Goal: Browse casually: Explore the website without a specific task or goal

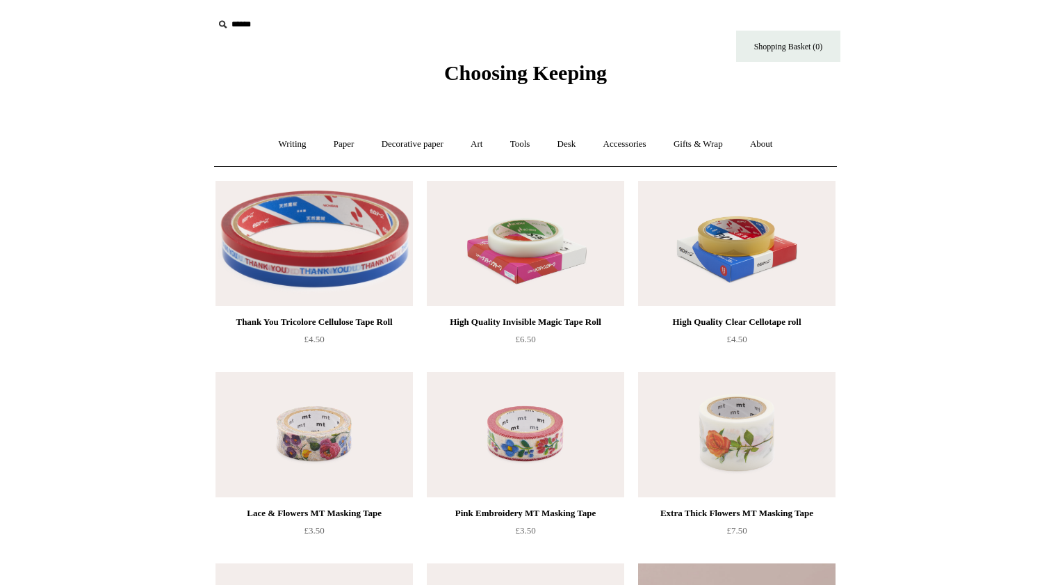
scroll to position [516, 0]
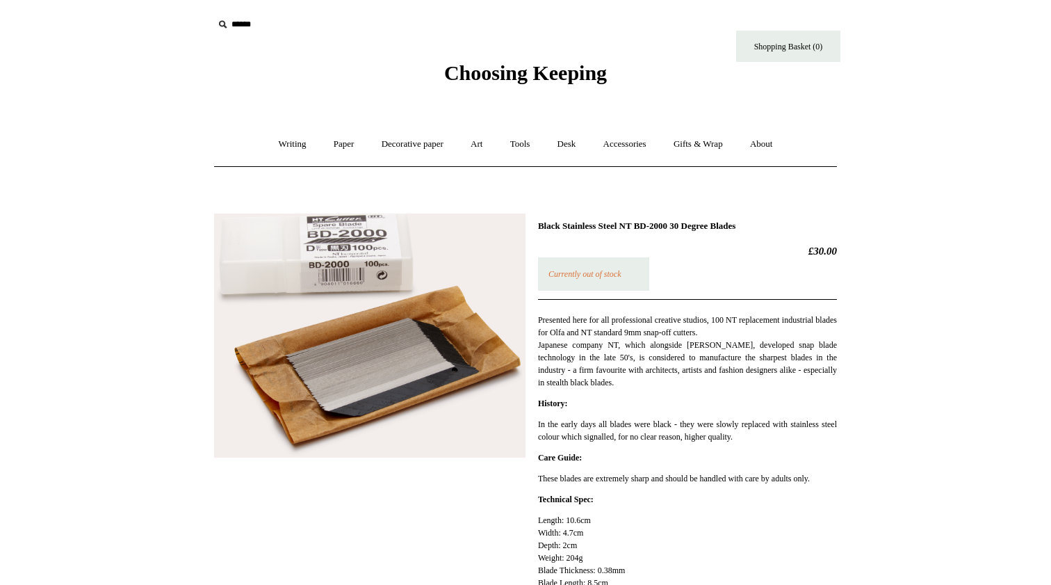
drag, startPoint x: 782, startPoint y: 223, endPoint x: 540, endPoint y: 222, distance: 242.0
click at [540, 222] on h1 "Black Stainless Steel NT BD-2000 30 Degree Blades" at bounding box center [687, 225] width 299 height 11
copy h1 "Black Stainless Steel NT BD-2000 30 Degree Blades"
click at [637, 329] on p "Presented here for all professional creative studios, 100 NT replacement indust…" at bounding box center [687, 351] width 299 height 75
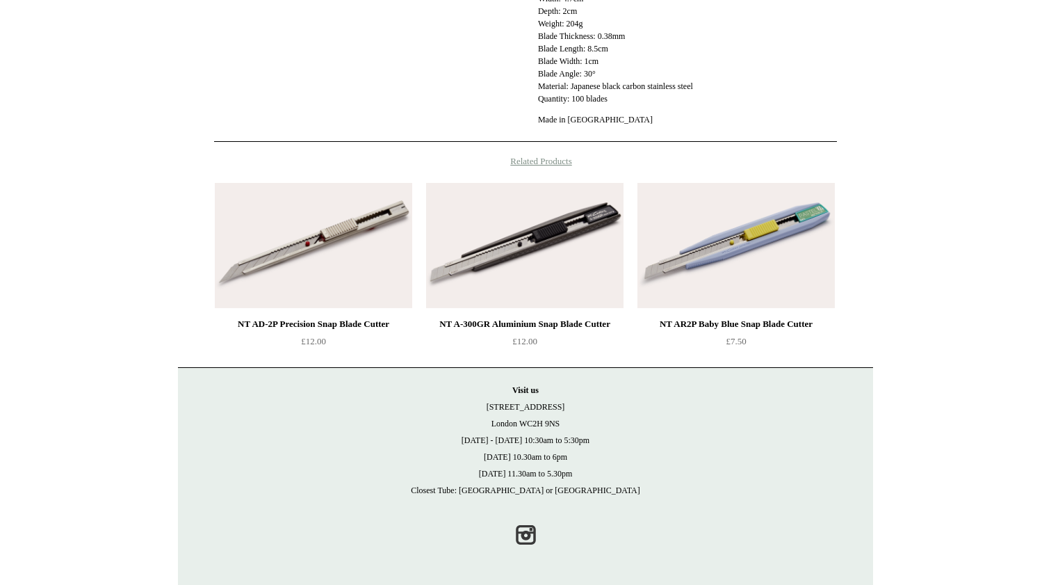
scroll to position [545, 0]
click at [336, 238] on img at bounding box center [313, 245] width 197 height 125
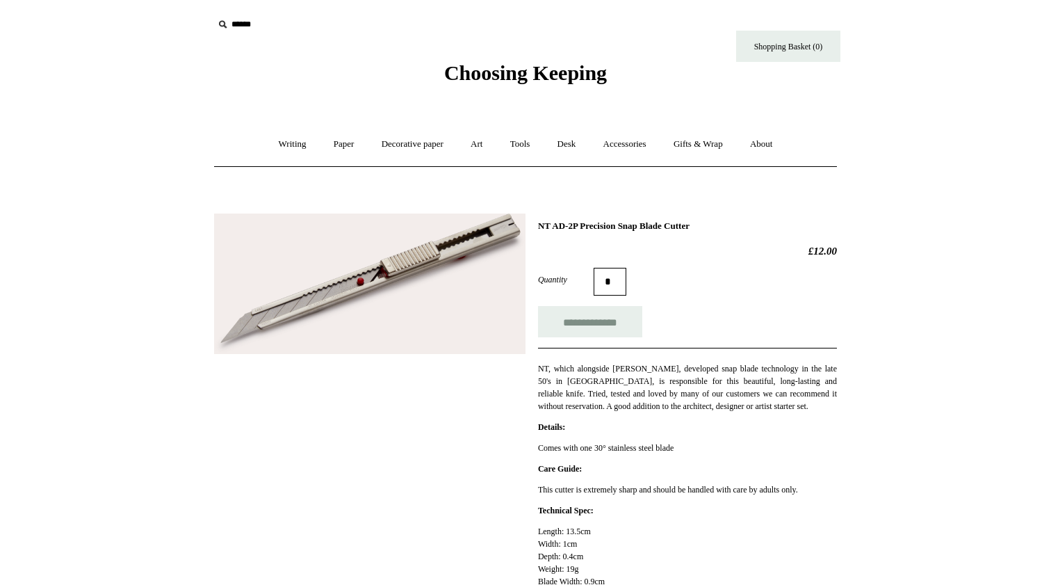
drag, startPoint x: 729, startPoint y: 227, endPoint x: 535, endPoint y: 226, distance: 194.7
click at [535, 226] on div "**********" at bounding box center [525, 439] width 623 height 472
copy h1 "NT AD-2P Precision Snap Blade Cutter"
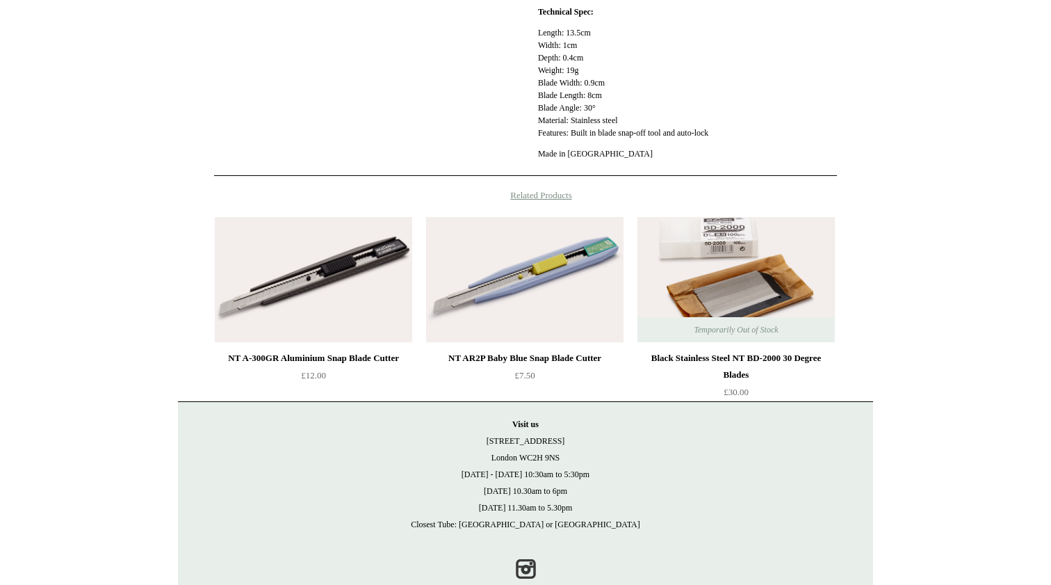
scroll to position [508, 0]
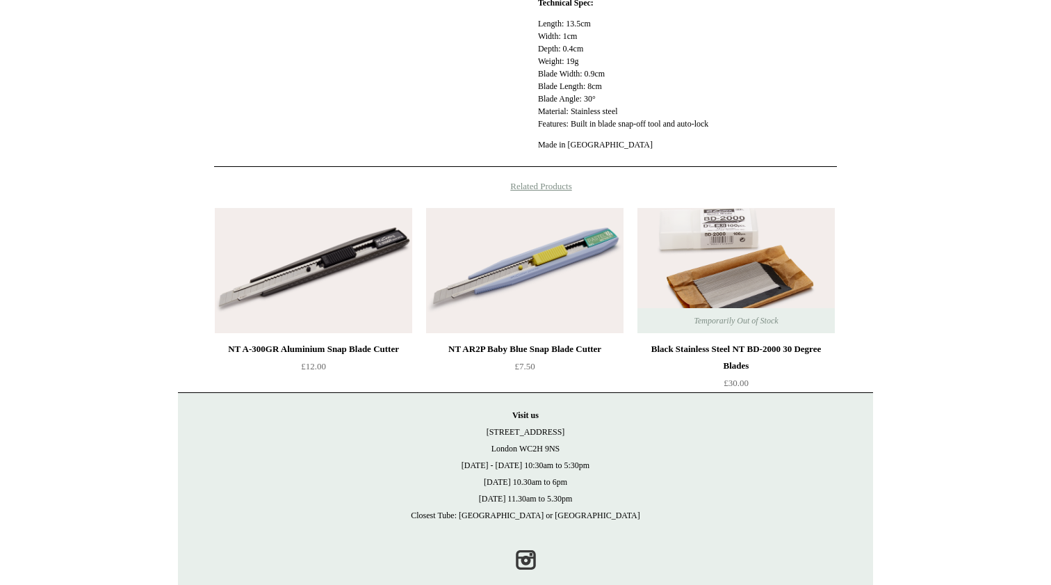
click at [517, 283] on img at bounding box center [524, 270] width 197 height 125
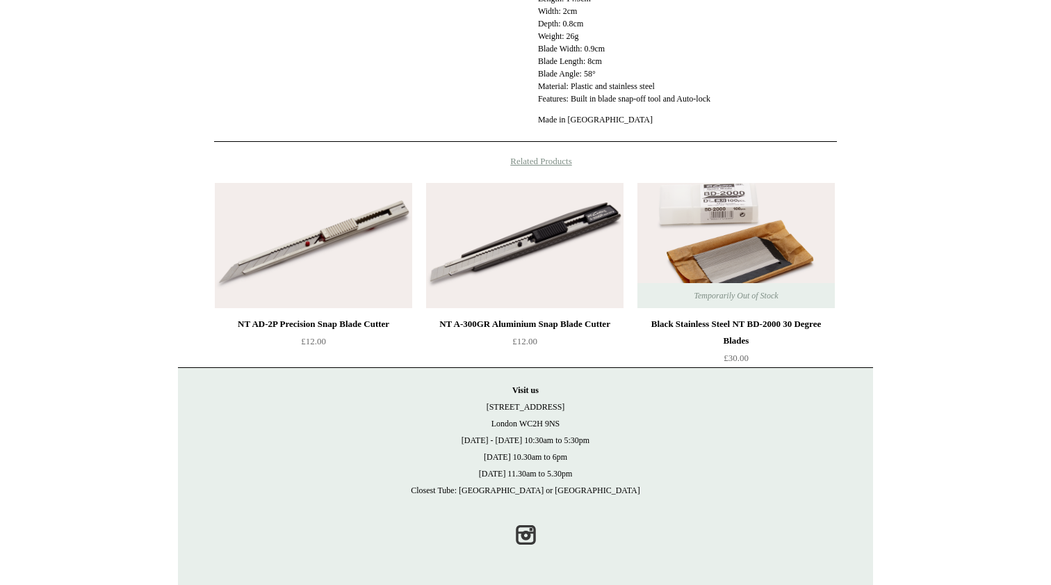
scroll to position [544, 0]
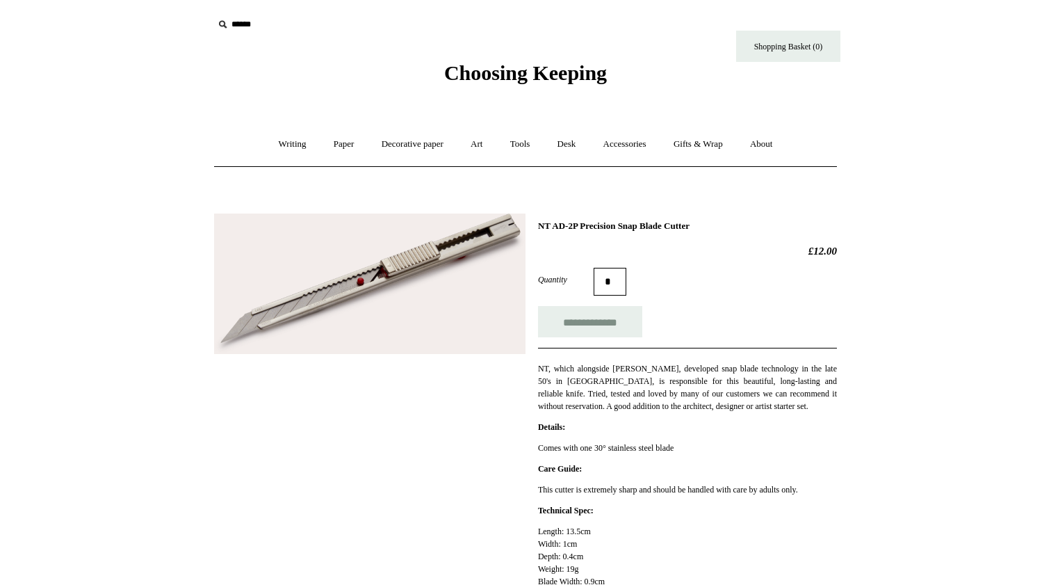
scroll to position [126, 0]
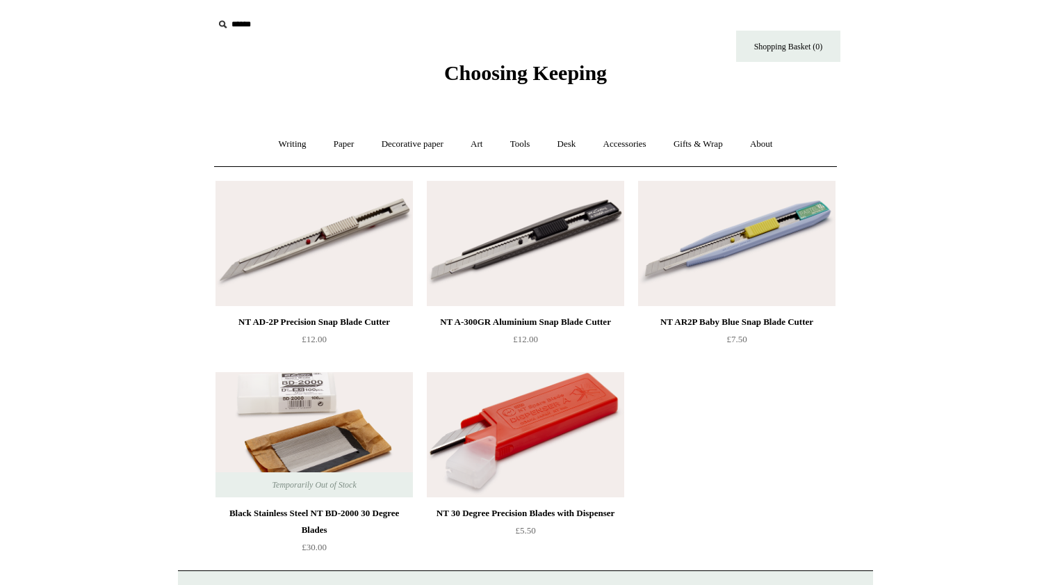
scroll to position [31, 0]
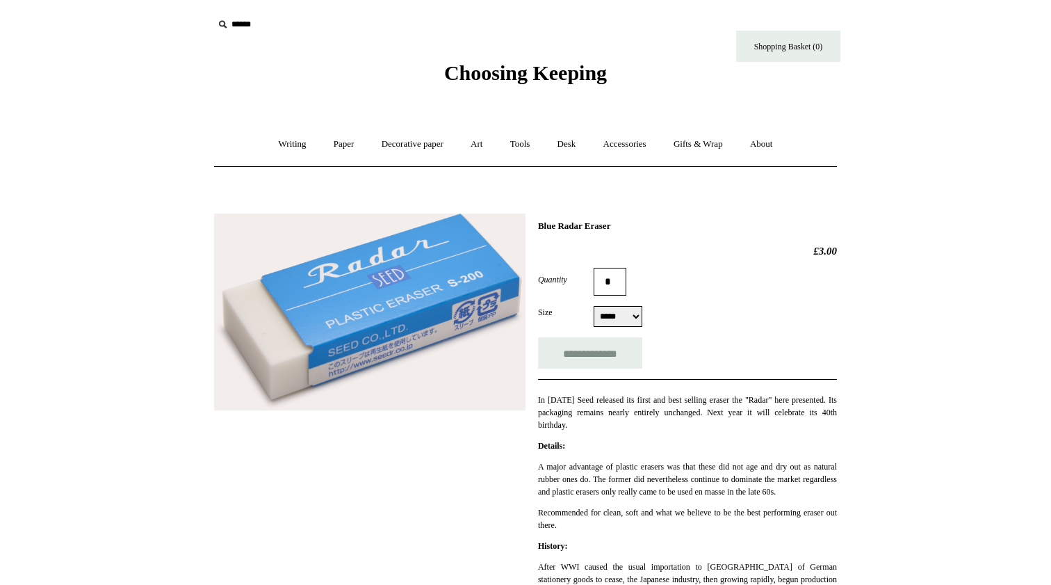
drag, startPoint x: 636, startPoint y: 224, endPoint x: 540, endPoint y: 227, distance: 96.0
click at [540, 227] on h1 "Blue Radar Eraser" at bounding box center [687, 225] width 299 height 11
copy h1 "Blue Radar Eraser"
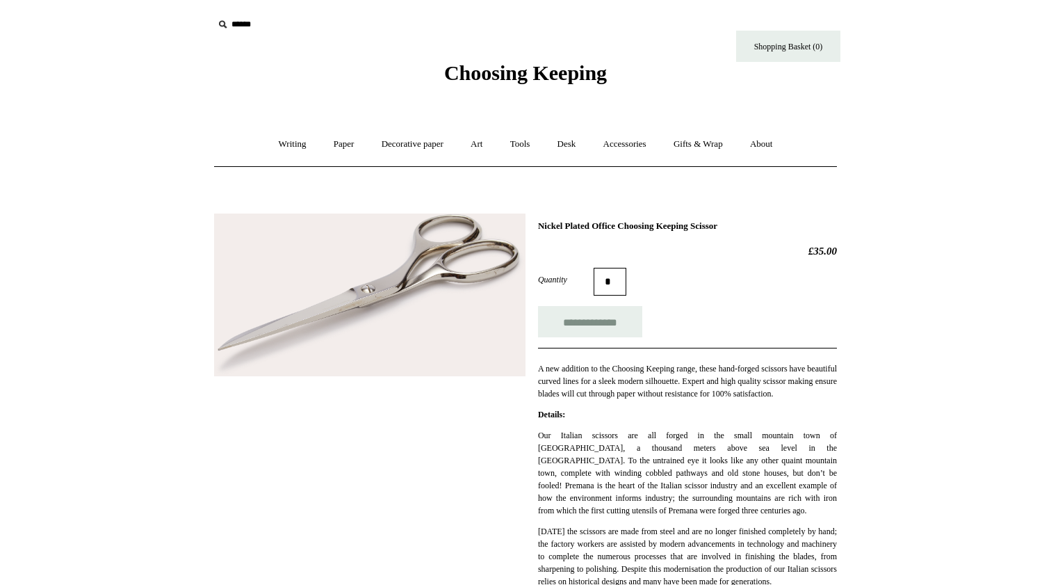
drag, startPoint x: 757, startPoint y: 223, endPoint x: 540, endPoint y: 226, distance: 217.7
click at [540, 226] on h1 "Nickel Plated Office Choosing Keeping Scissor" at bounding box center [687, 225] width 299 height 11
copy h1 "Nickel Plated Office Choosing Keeping Scissor"
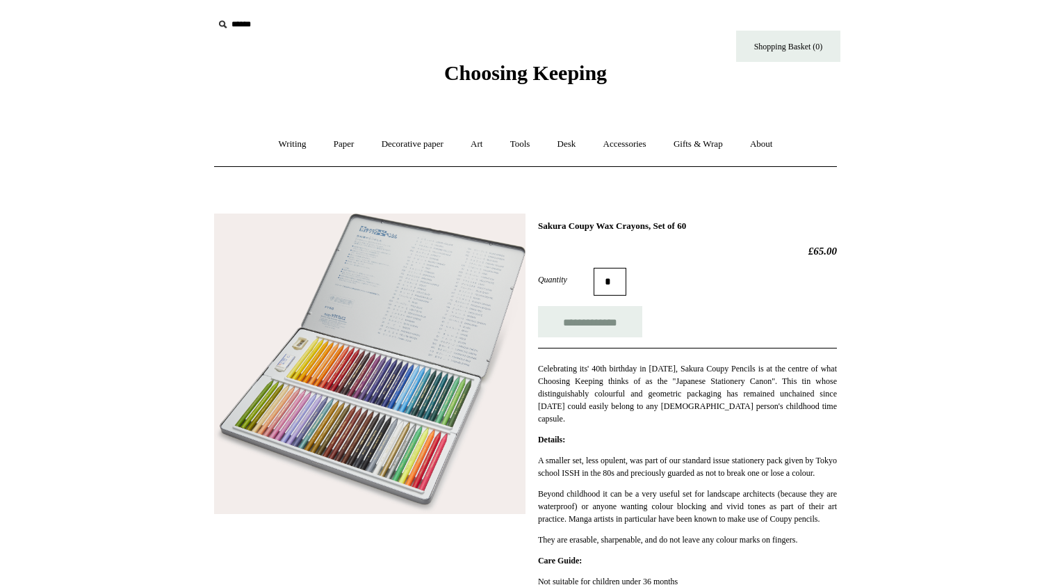
drag, startPoint x: 726, startPoint y: 224, endPoint x: 533, endPoint y: 229, distance: 193.4
click at [533, 229] on div "**********" at bounding box center [525, 466] width 623 height 526
copy h1 "Sakura Coupy Wax Crayons, Set of 60"
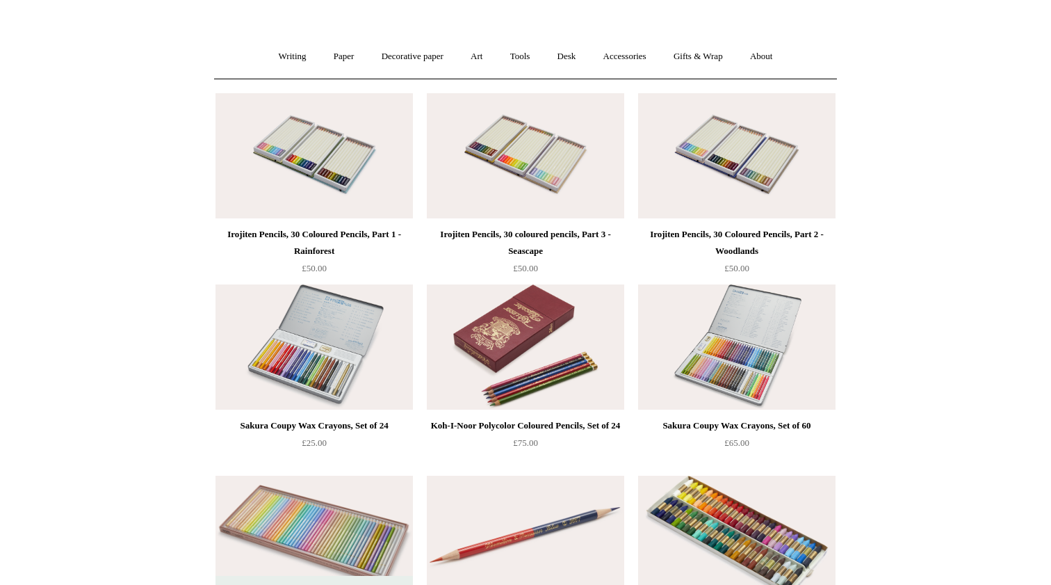
scroll to position [86, 0]
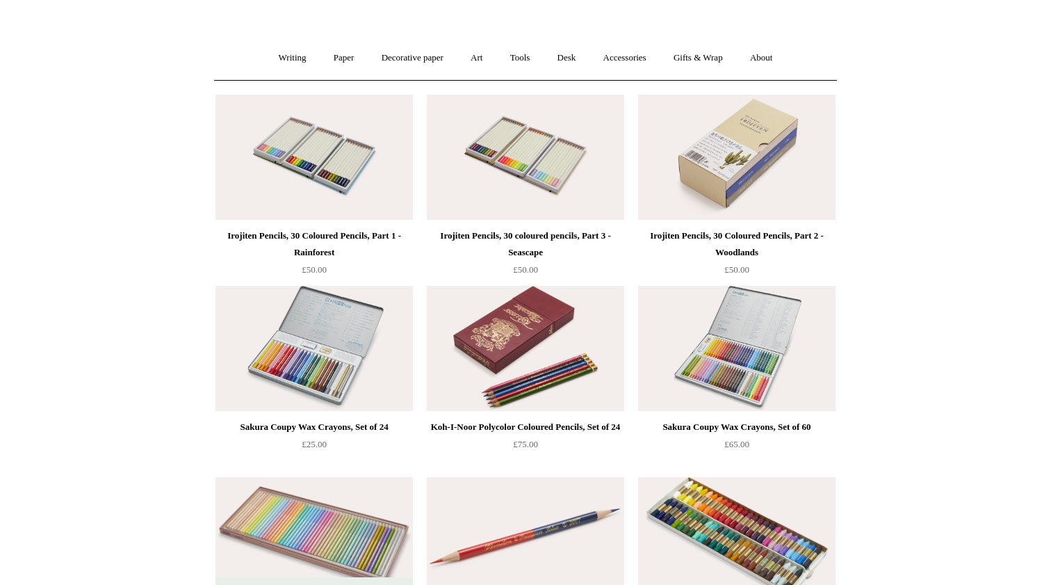
click at [705, 161] on img at bounding box center [736, 157] width 197 height 125
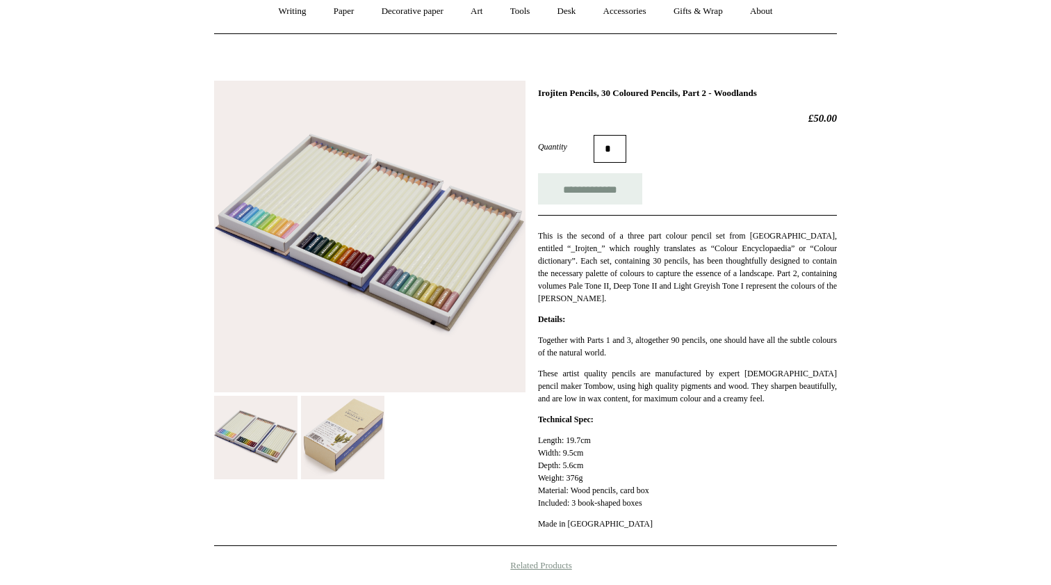
scroll to position [200, 0]
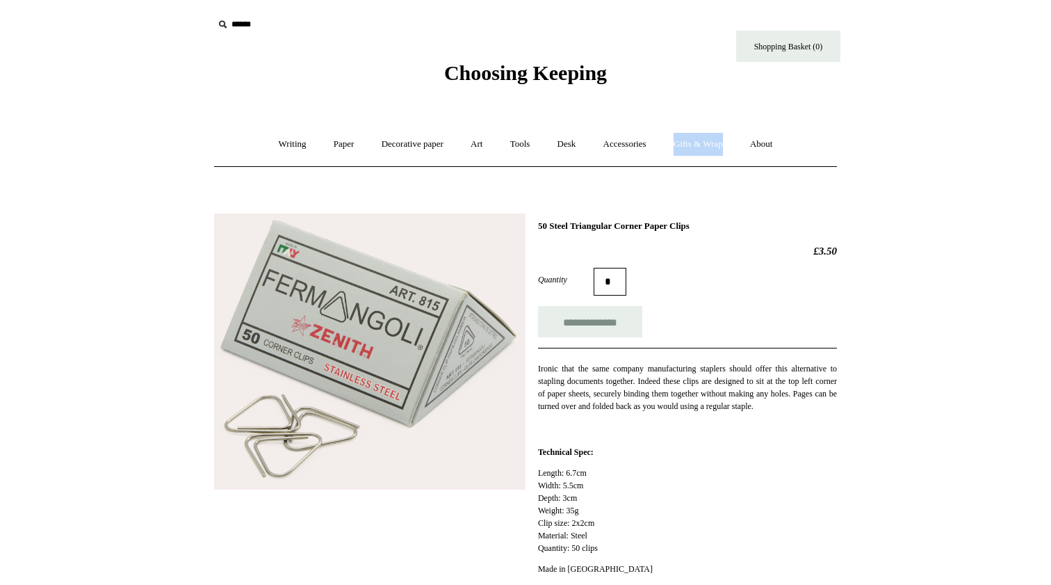
drag, startPoint x: 722, startPoint y: 225, endPoint x: 521, endPoint y: 222, distance: 200.3
click at [521, 222] on div "**********" at bounding box center [525, 397] width 623 height 389
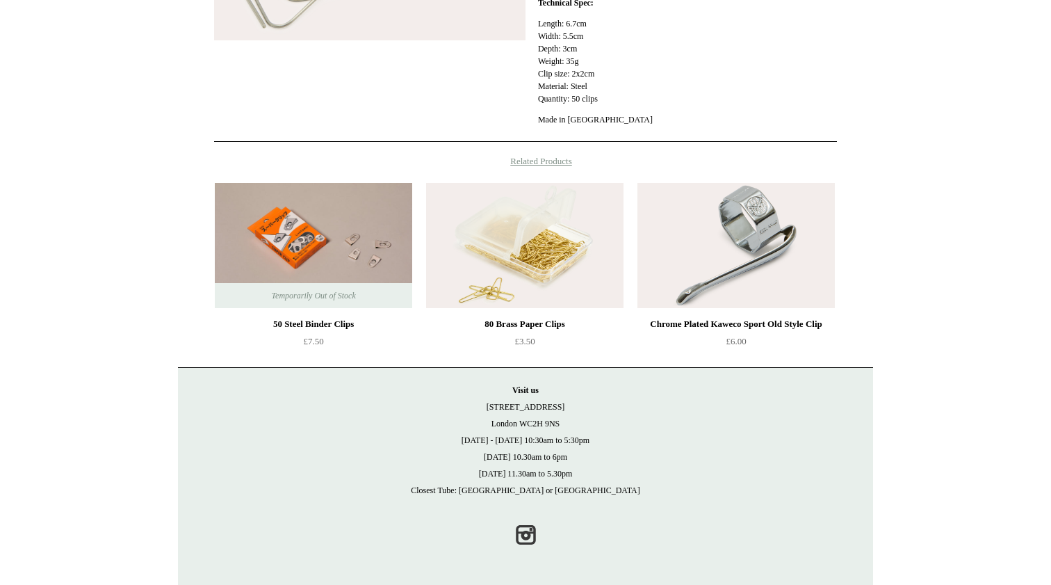
scroll to position [461, 0]
click at [353, 238] on img at bounding box center [313, 245] width 197 height 125
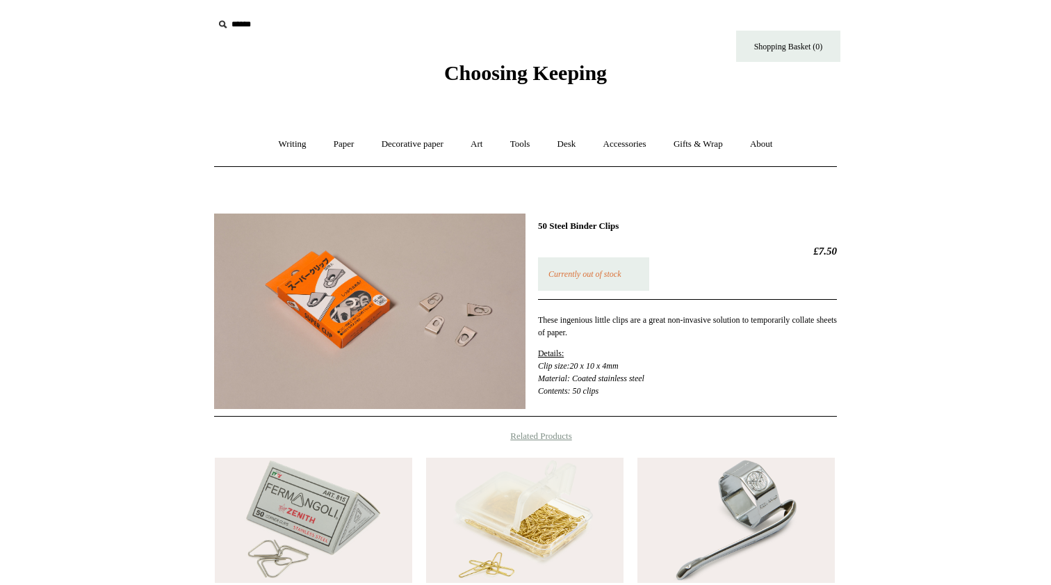
drag, startPoint x: 641, startPoint y: 224, endPoint x: 539, endPoint y: 227, distance: 102.3
click at [539, 227] on h1 "50 Steel Binder Clips" at bounding box center [687, 225] width 299 height 11
copy h1 "50 Steel Binder Clips"
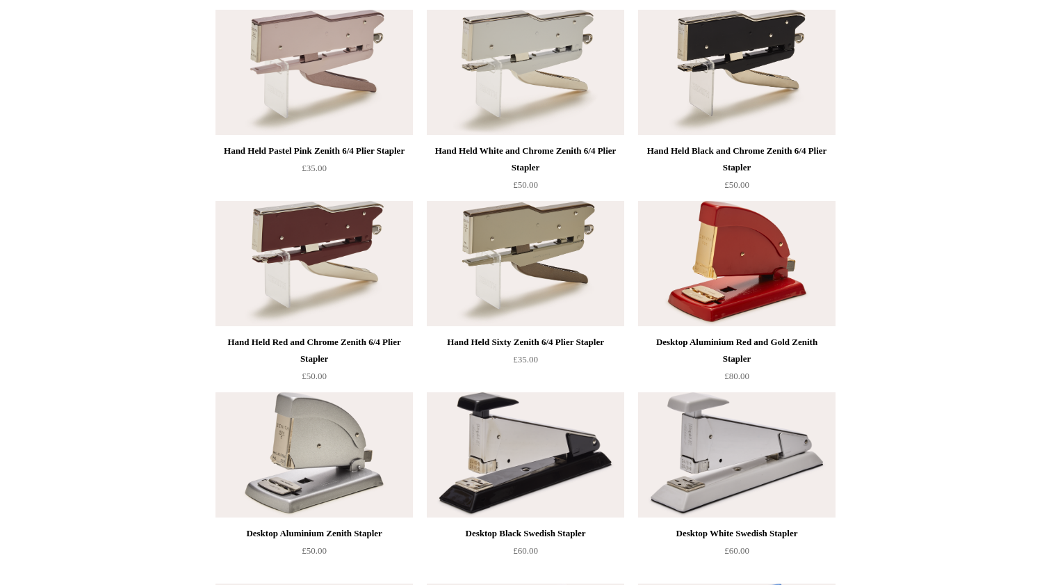
scroll to position [555, 0]
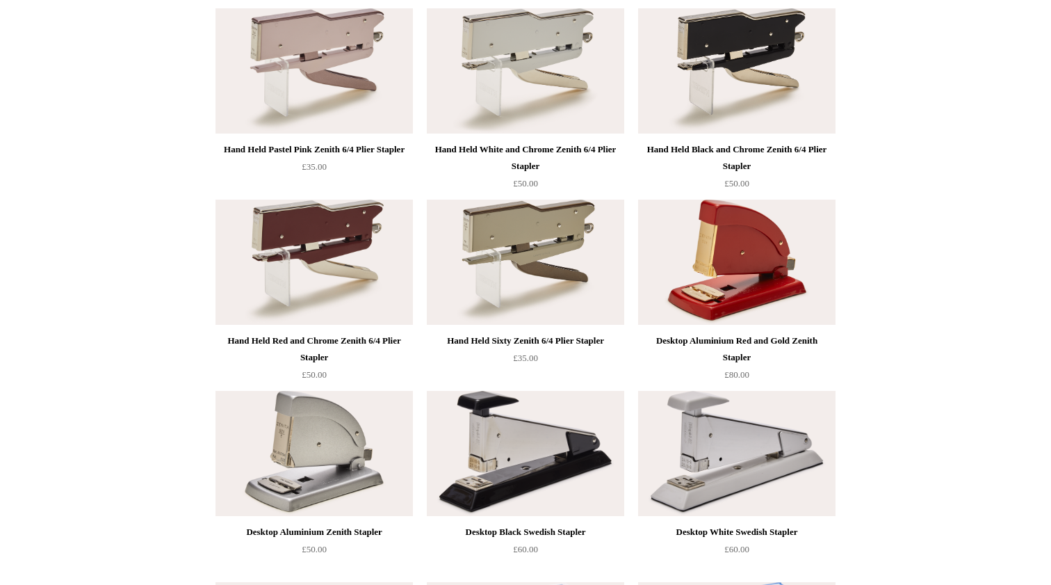
click at [524, 234] on img at bounding box center [525, 262] width 197 height 125
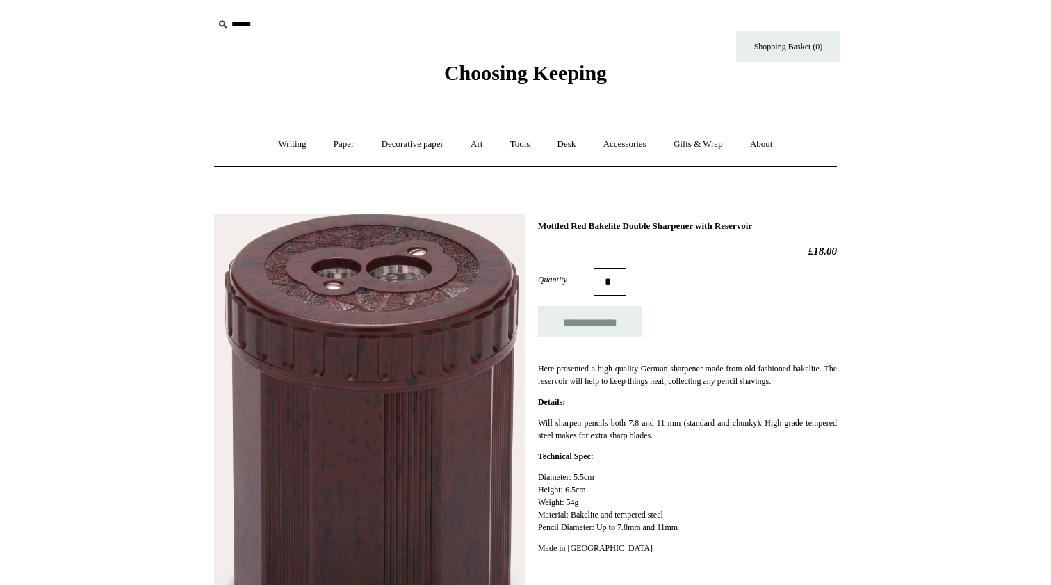
scroll to position [175, 0]
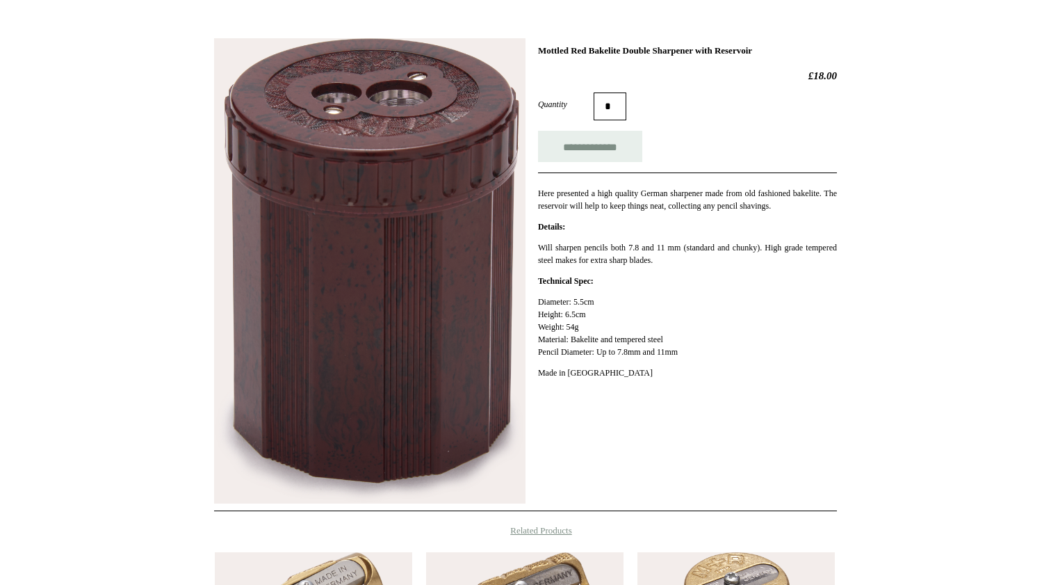
drag, startPoint x: 800, startPoint y: 50, endPoint x: 522, endPoint y: 52, distance: 277.4
click at [522, 52] on div "**********" at bounding box center [525, 270] width 623 height 484
copy div "Mottled Red Bakelite Double Sharpener with Reservoir"
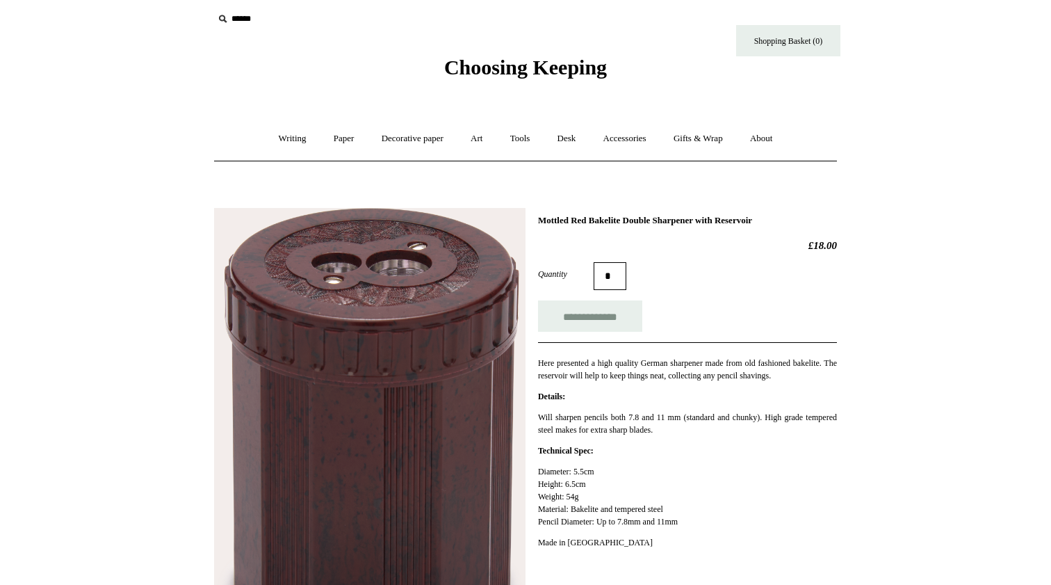
scroll to position [-2, 0]
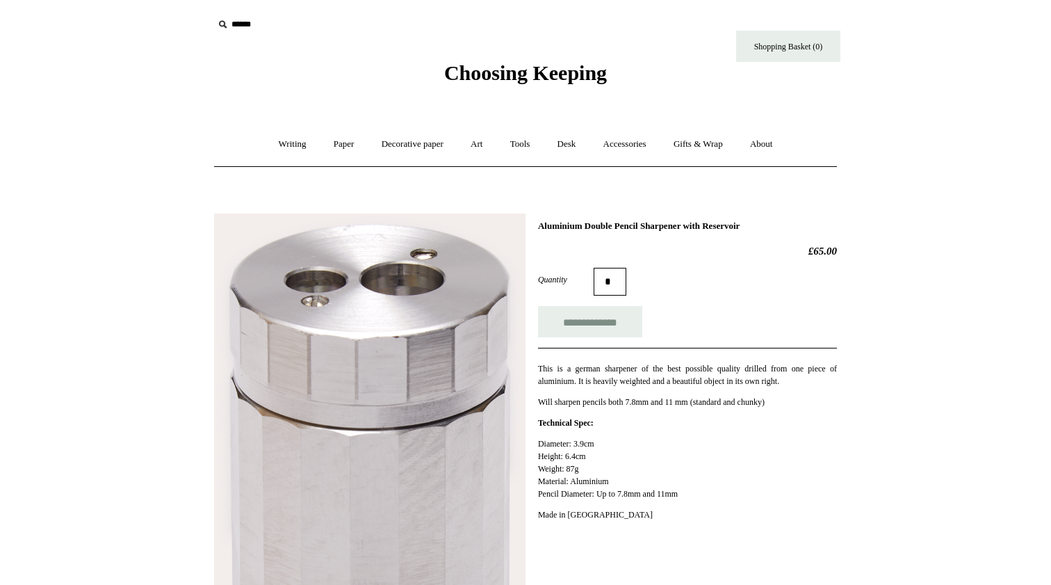
scroll to position [120, 0]
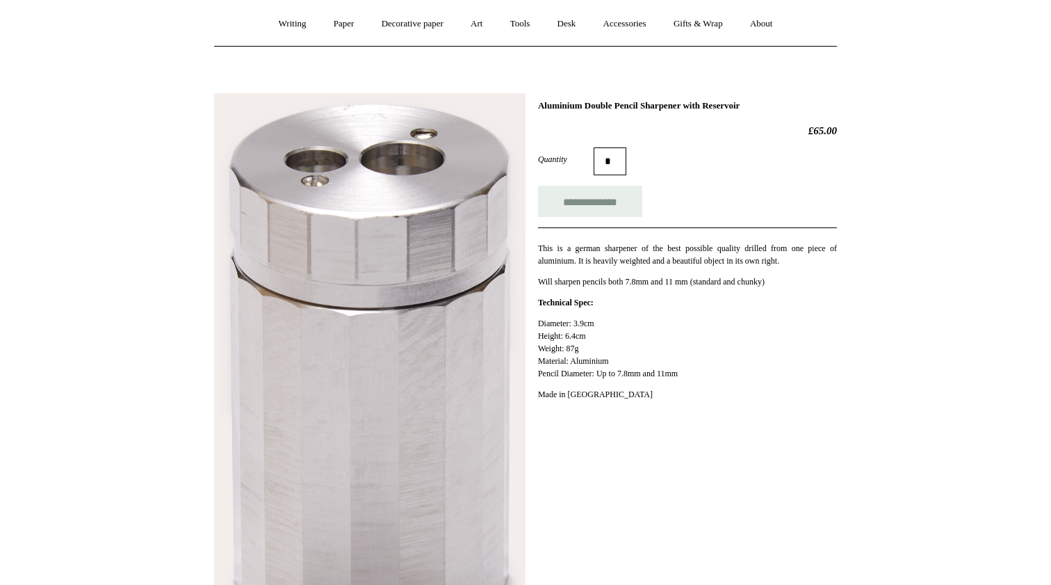
drag, startPoint x: 786, startPoint y: 105, endPoint x: 538, endPoint y: 106, distance: 248.2
click at [538, 106] on h1 "Aluminium Double Pencil Sharpener with Reservoir" at bounding box center [687, 105] width 299 height 11
copy h1 "Aluminium Double Pencil Sharpener with Reservoir"
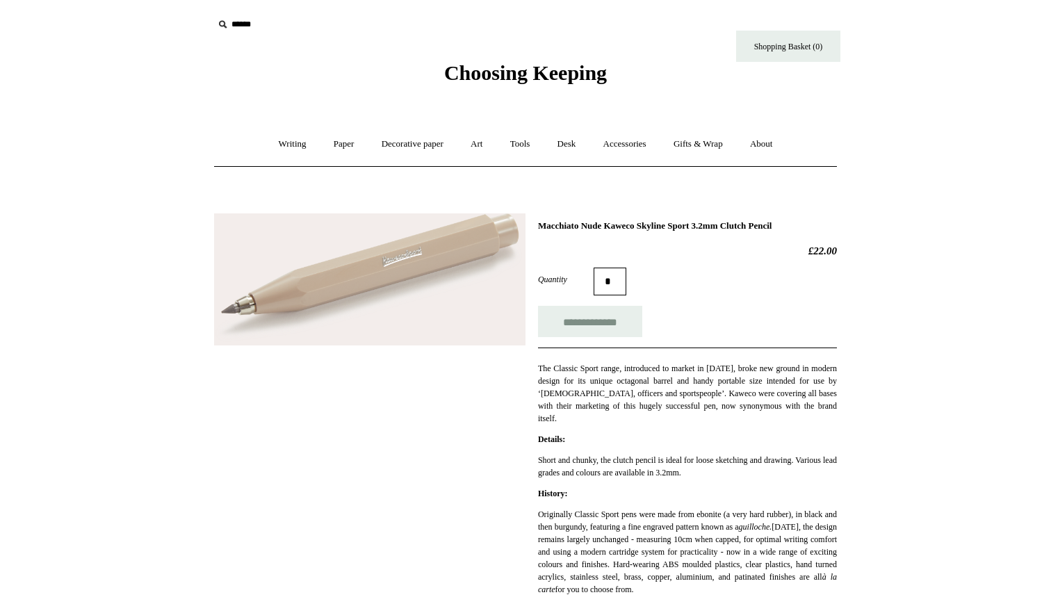
drag, startPoint x: 825, startPoint y: 220, endPoint x: 540, endPoint y: 227, distance: 285.9
click at [540, 227] on h1 "Macchiato Nude Kaweco Skyline Sport 3.2mm Clutch Pencil" at bounding box center [687, 225] width 299 height 11
copy h1 "Macchiato Nude Kaweco Skyline Sport 3.2mm Clutch Pencil"
click at [478, 143] on link "Art +" at bounding box center [476, 144] width 37 height 37
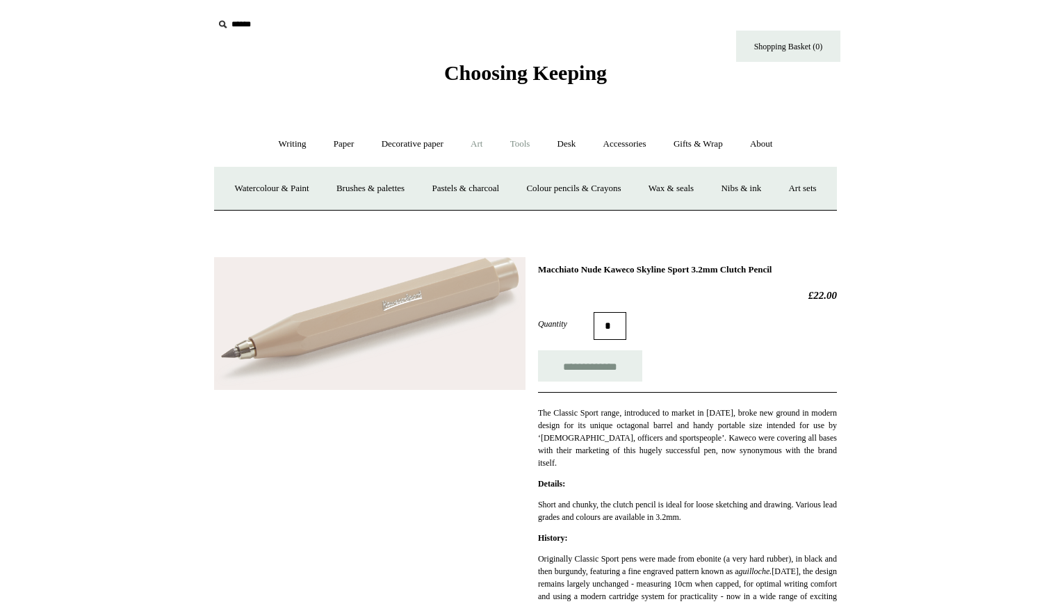
click at [514, 145] on link "Tools +" at bounding box center [520, 144] width 45 height 37
click at [627, 143] on link "Accessories +" at bounding box center [625, 144] width 68 height 37
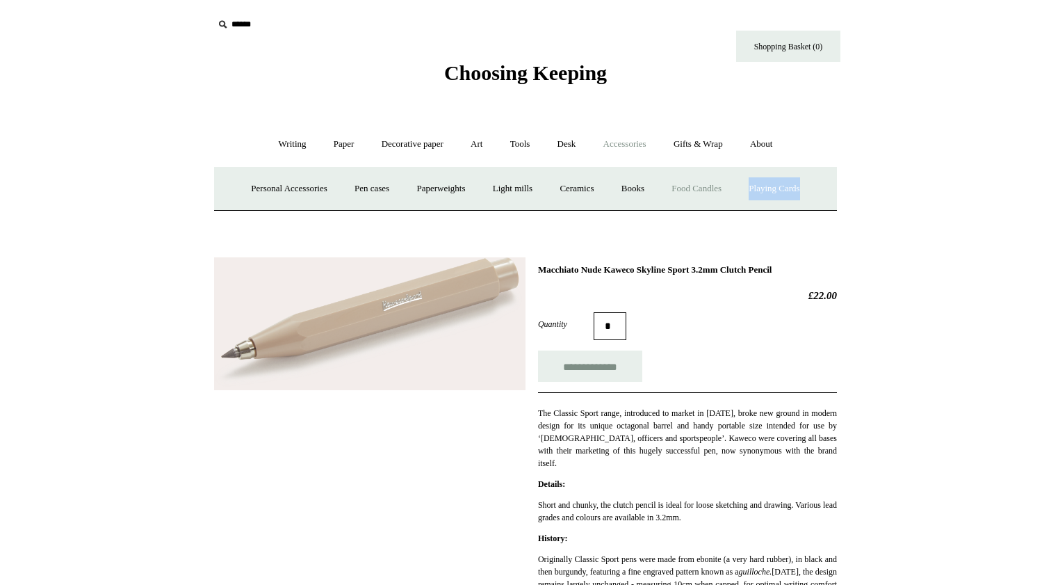
click at [716, 190] on link "Food Candles" at bounding box center [696, 188] width 75 height 37
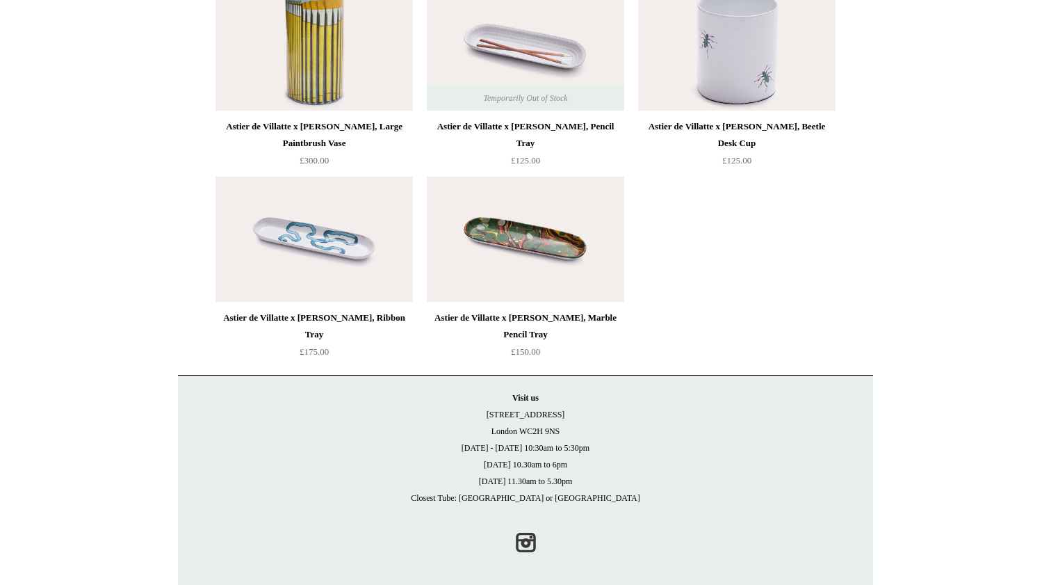
scroll to position [767, 0]
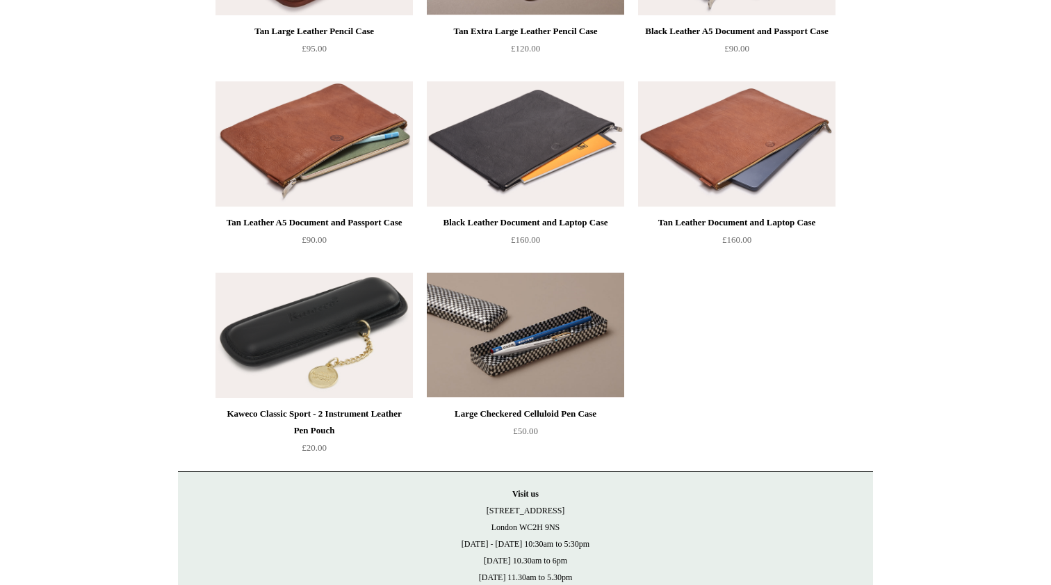
scroll to position [1448, 0]
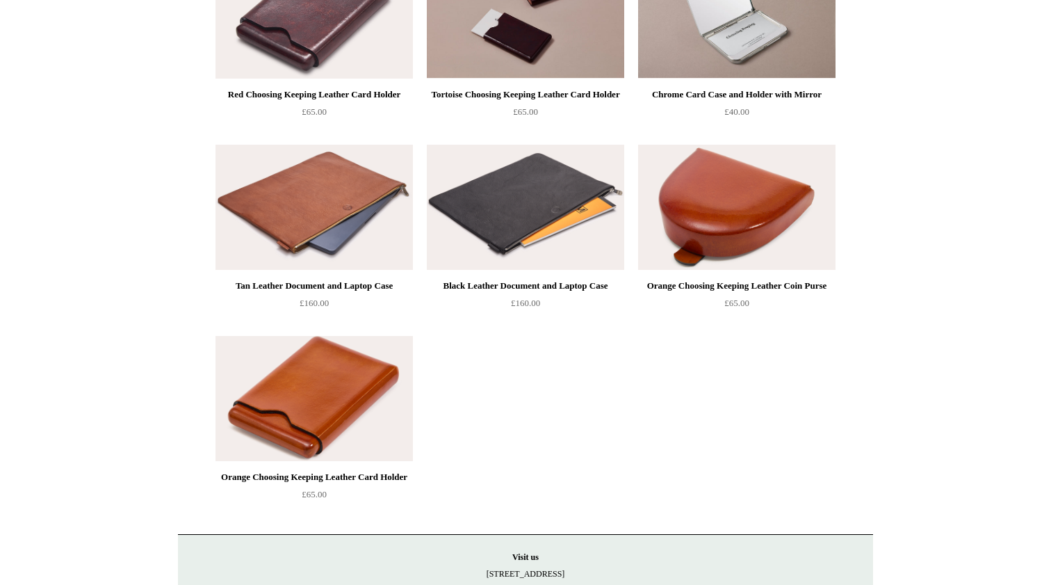
scroll to position [427, 0]
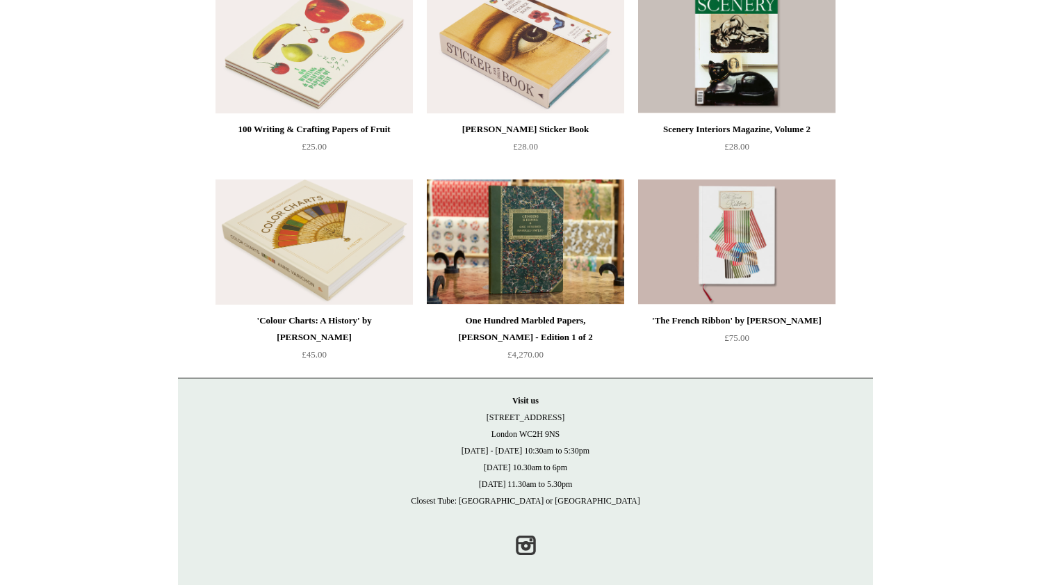
scroll to position [193, 0]
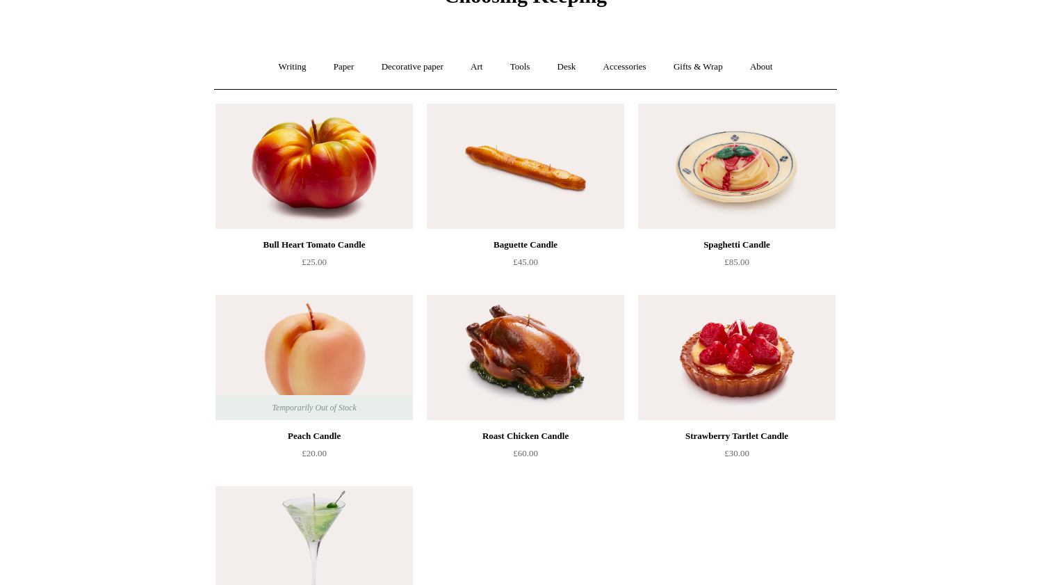
scroll to position [75, 0]
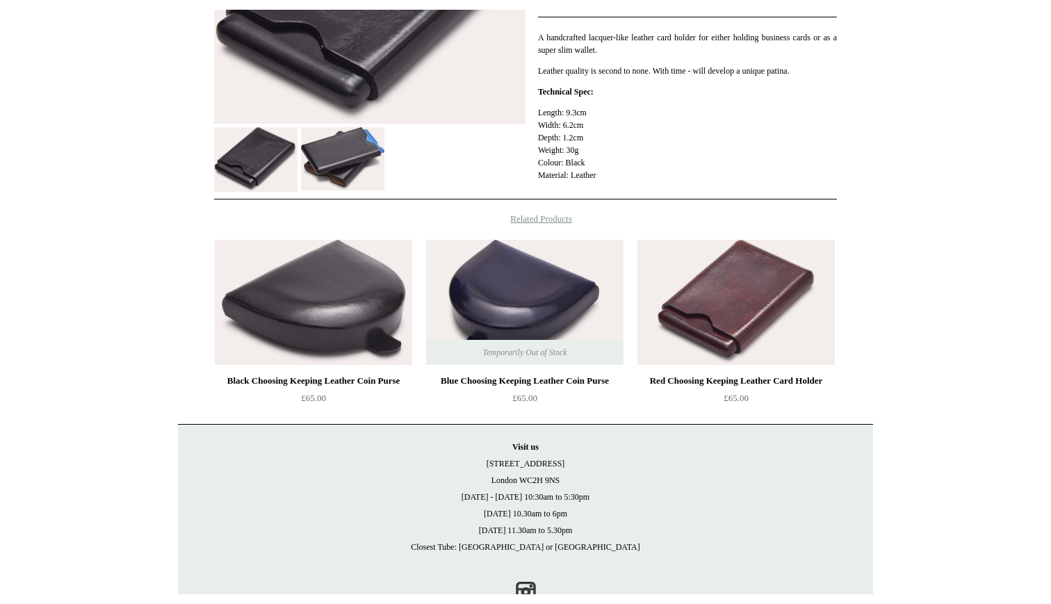
scroll to position [341, 0]
